Goal: Book appointment/travel/reservation

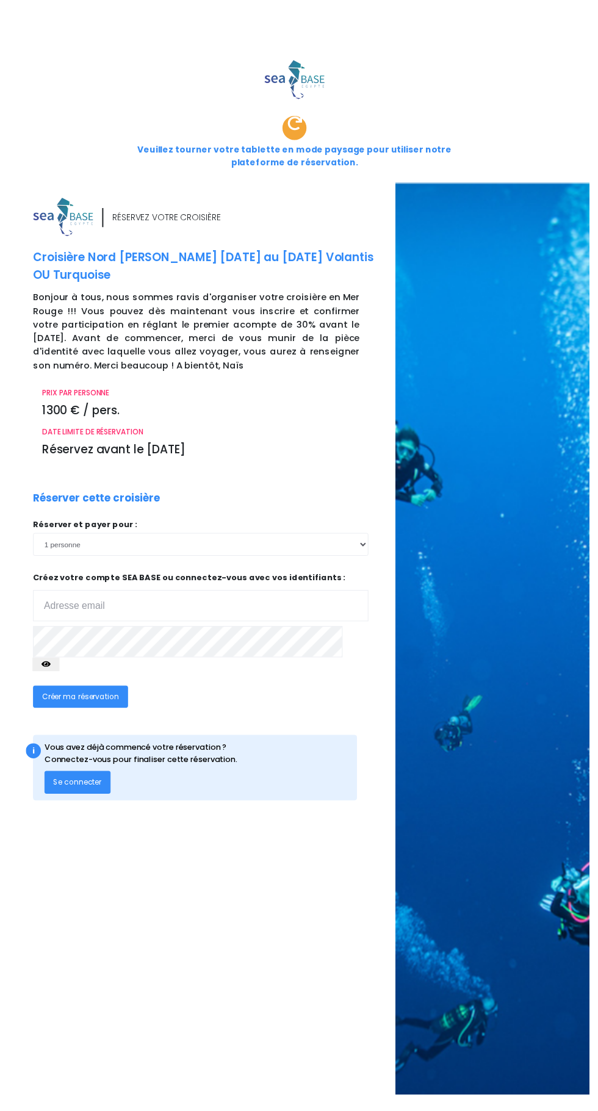
click at [155, 599] on input "email" at bounding box center [204, 615] width 341 height 32
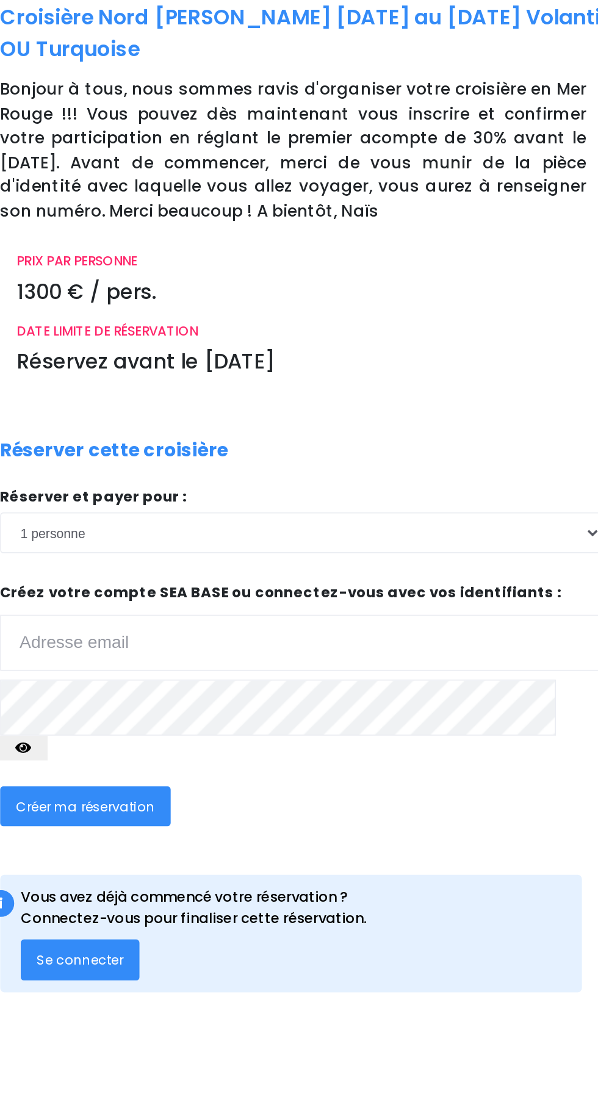
type input "[DOMAIN_NAME][EMAIL_ADDRESS][DOMAIN_NAME]"
click at [101, 702] on span "Créer ma réservation" at bounding box center [82, 707] width 78 height 10
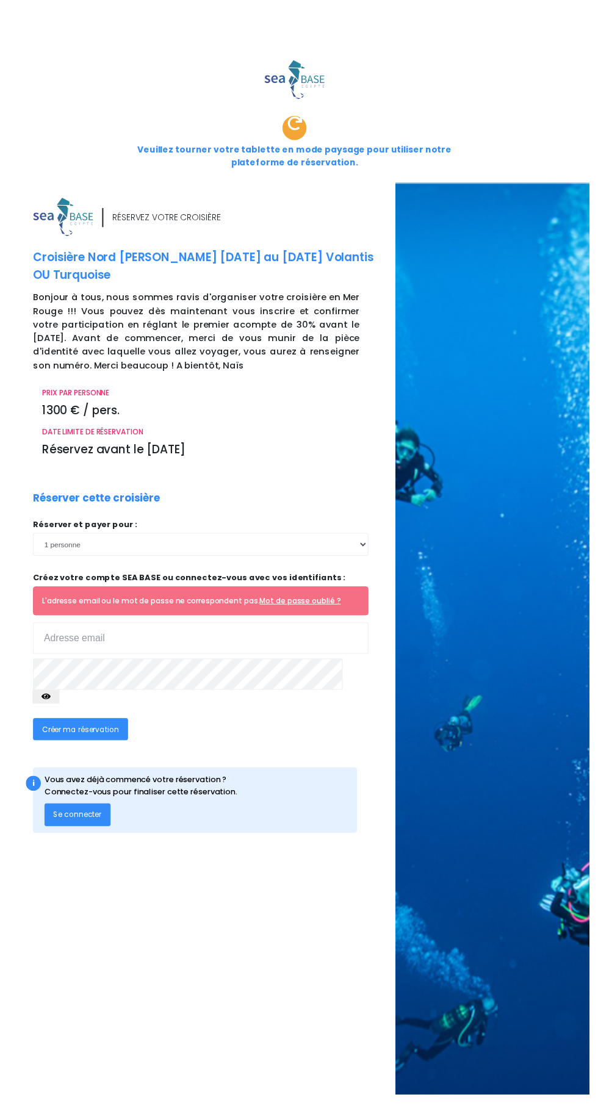
click at [176, 632] on input "email" at bounding box center [204, 648] width 341 height 32
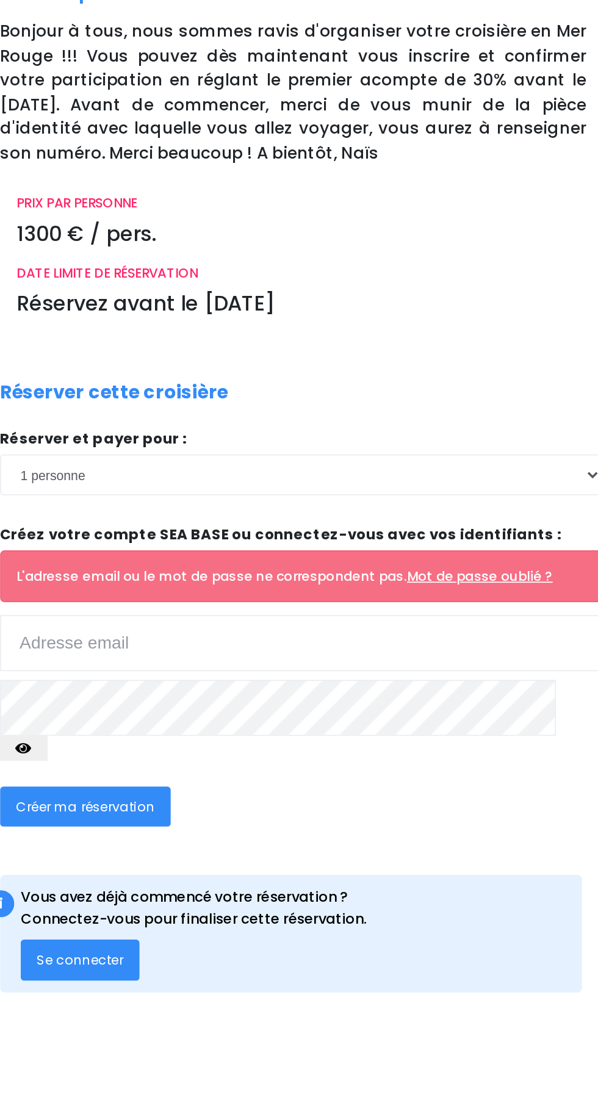
type input "[DOMAIN_NAME][EMAIL_ADDRESS][DOMAIN_NAME]"
click at [106, 735] on span "Créer ma réservation" at bounding box center [82, 740] width 78 height 10
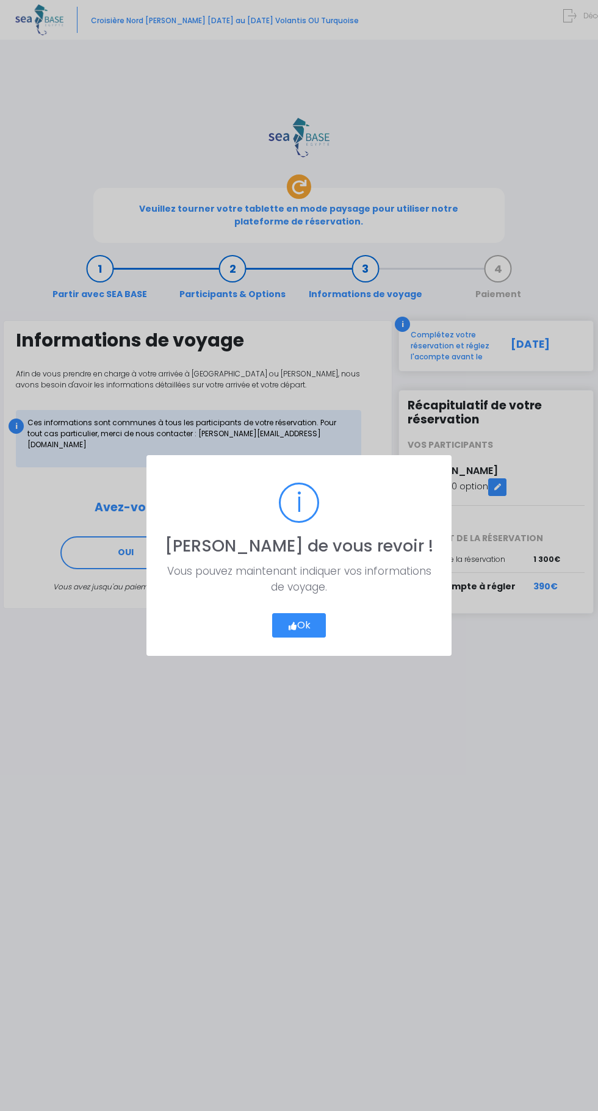
click at [304, 626] on button "Ok" at bounding box center [299, 625] width 54 height 24
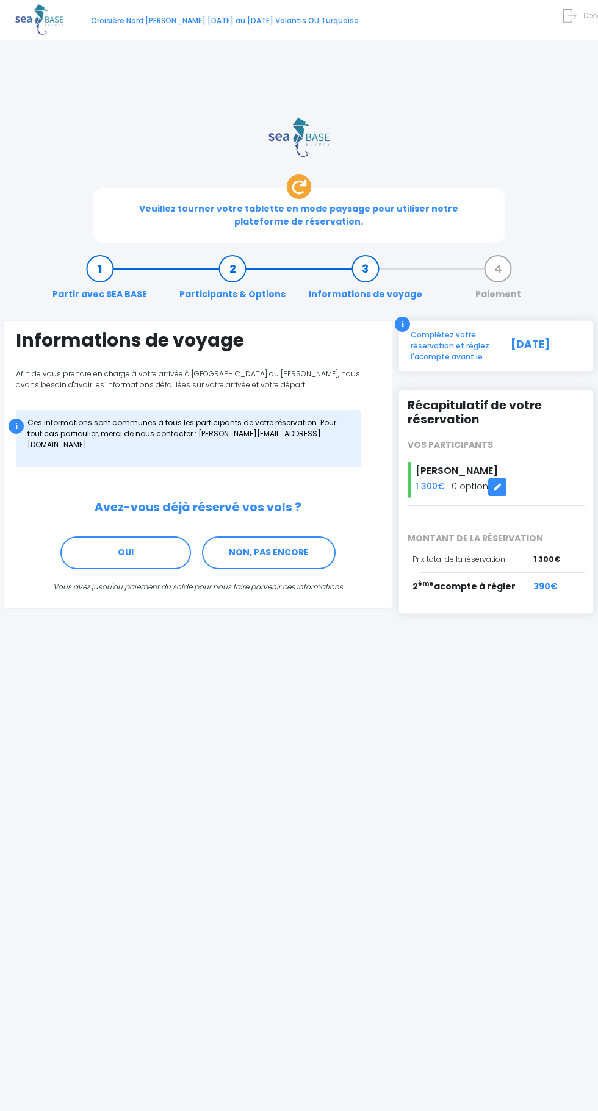
click at [499, 487] on icon at bounding box center [497, 487] width 9 height 0
click at [546, 580] on div "390€" at bounding box center [563, 592] width 60 height 24
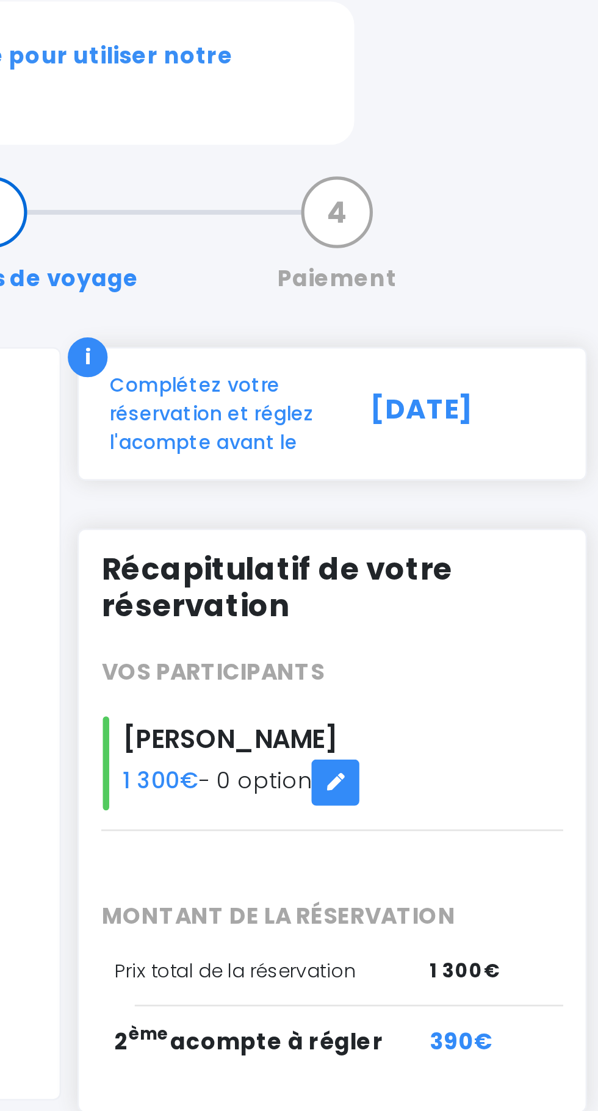
click at [539, 580] on span "390€" at bounding box center [545, 586] width 24 height 13
click at [485, 580] on span "2 ème acompte à régler" at bounding box center [464, 586] width 103 height 12
click at [545, 554] on span "1 300€" at bounding box center [546, 559] width 27 height 11
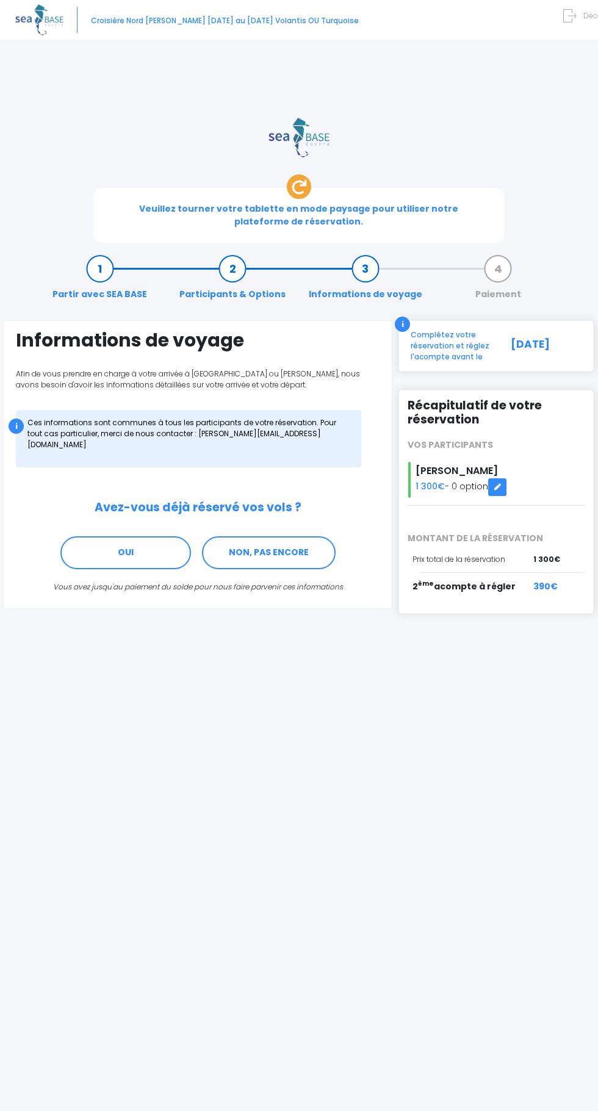
click at [540, 330] on div "05/10/2025" at bounding box center [547, 346] width 73 height 33
click at [433, 330] on div "Complétez votre réservation et réglez l'acompte avant le" at bounding box center [459, 346] width 103 height 33
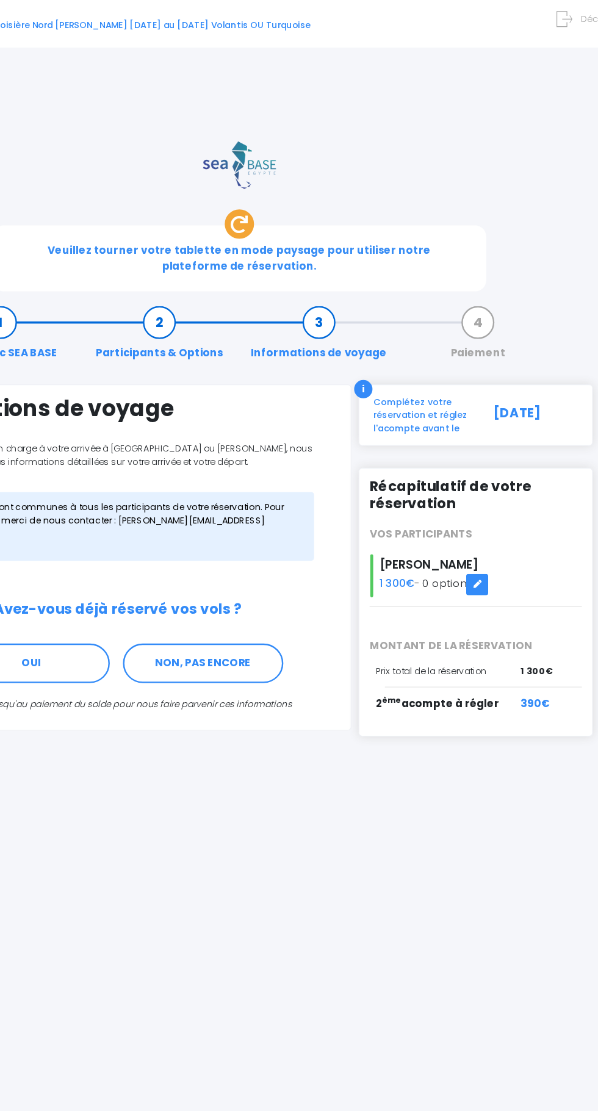
click at [461, 330] on div "Complétez votre réservation et réglez l'acompte avant le" at bounding box center [459, 346] width 103 height 33
click at [497, 262] on link "Paiement" at bounding box center [498, 281] width 58 height 38
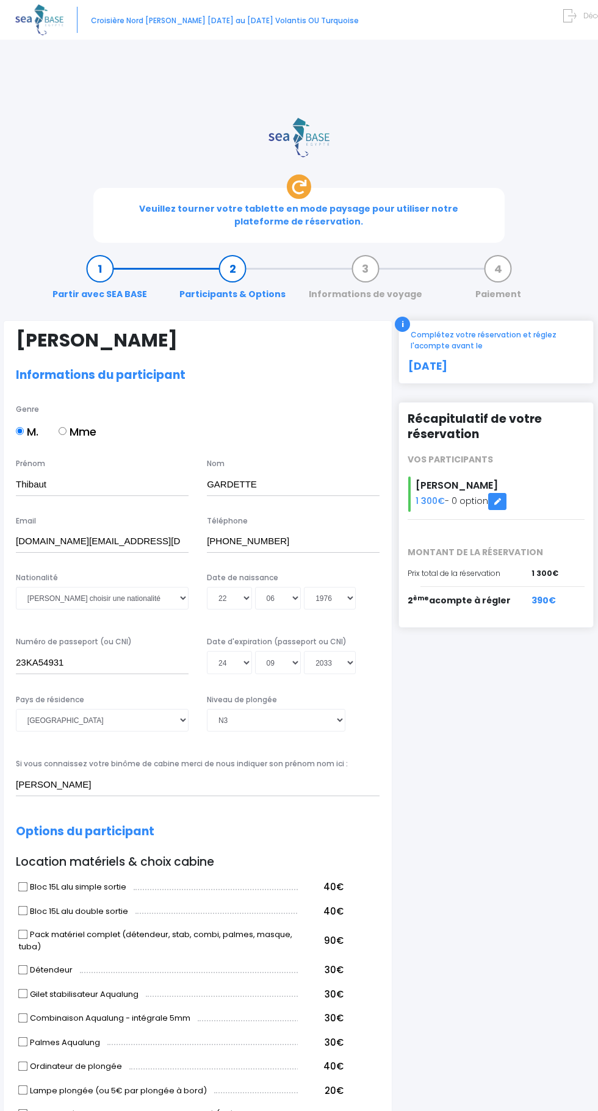
select select "N3"
click at [557, 594] on div "390€" at bounding box center [563, 606] width 62 height 24
select select "N3"
click at [456, 352] on div "05/10/2025" at bounding box center [444, 363] width 73 height 23
click at [420, 320] on div "i Complétez votre réservation et réglez l'acompte avant le 05/10/2025" at bounding box center [496, 351] width 195 height 63
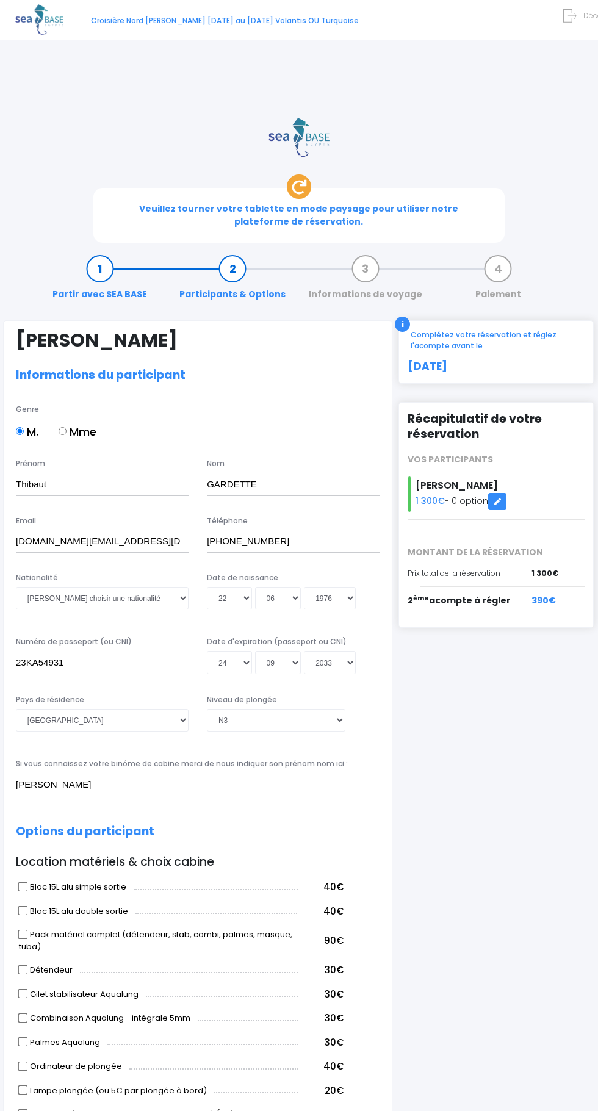
click at [514, 330] on div "i Complétez votre réservation et réglez l'acompte avant le 05/10/2025" at bounding box center [496, 352] width 176 height 45
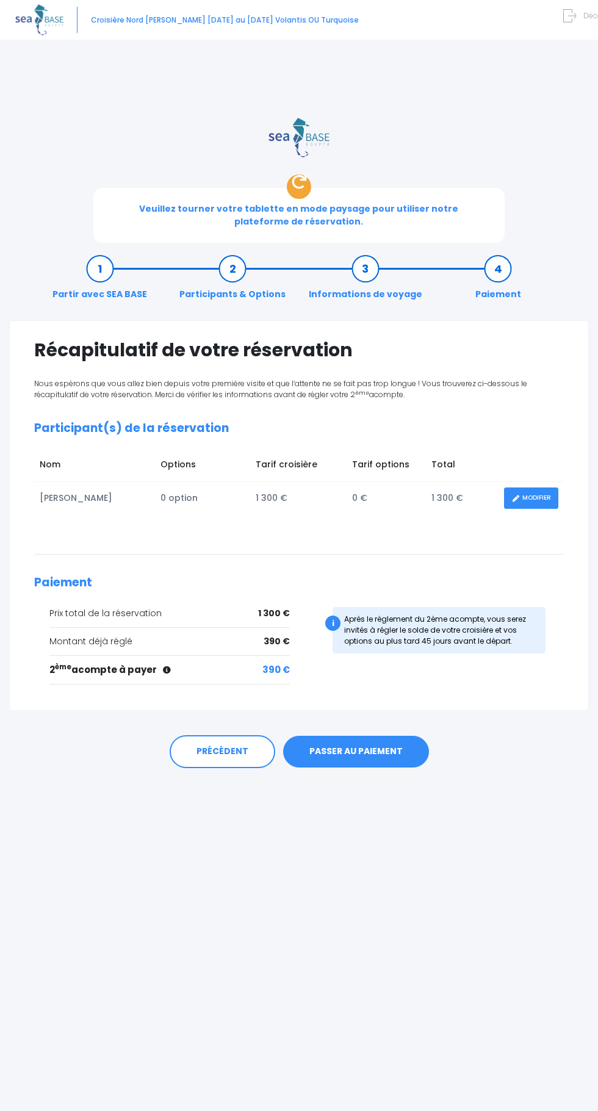
click at [381, 736] on link "PASSER AU PAIEMENT" at bounding box center [356, 752] width 146 height 32
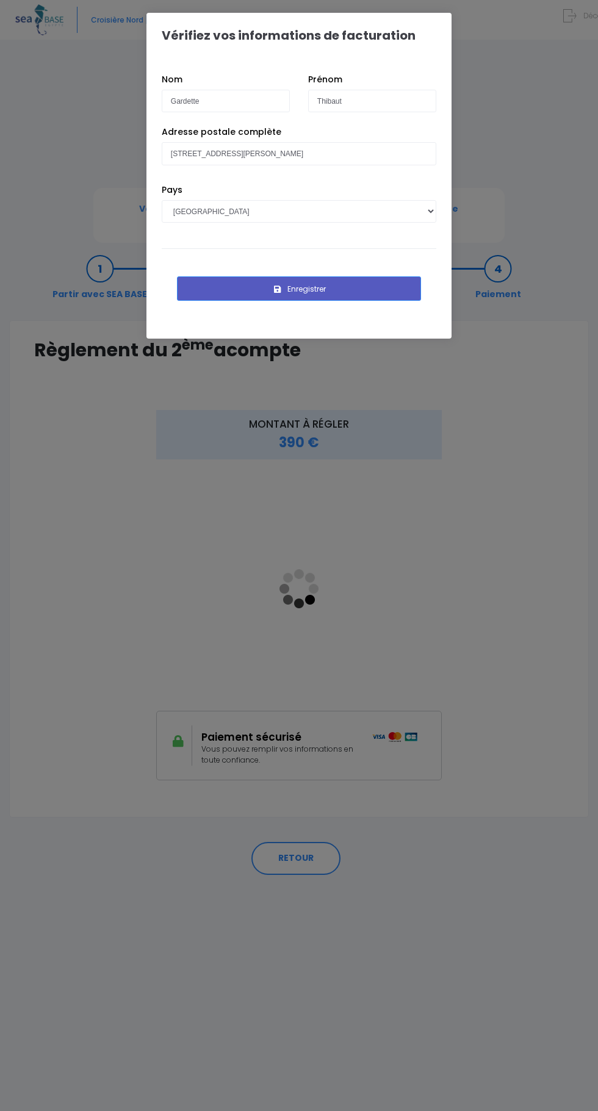
click at [355, 282] on button "Enregistrer" at bounding box center [299, 288] width 244 height 24
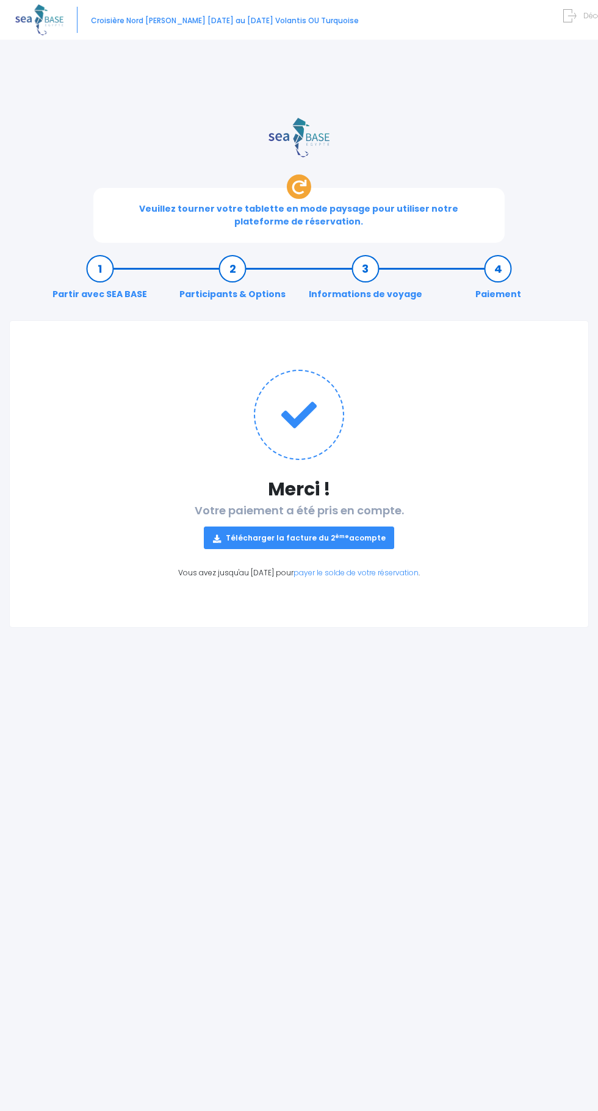
click at [372, 262] on link "Informations de voyage" at bounding box center [366, 281] width 126 height 38
